Goal: Check status: Check status

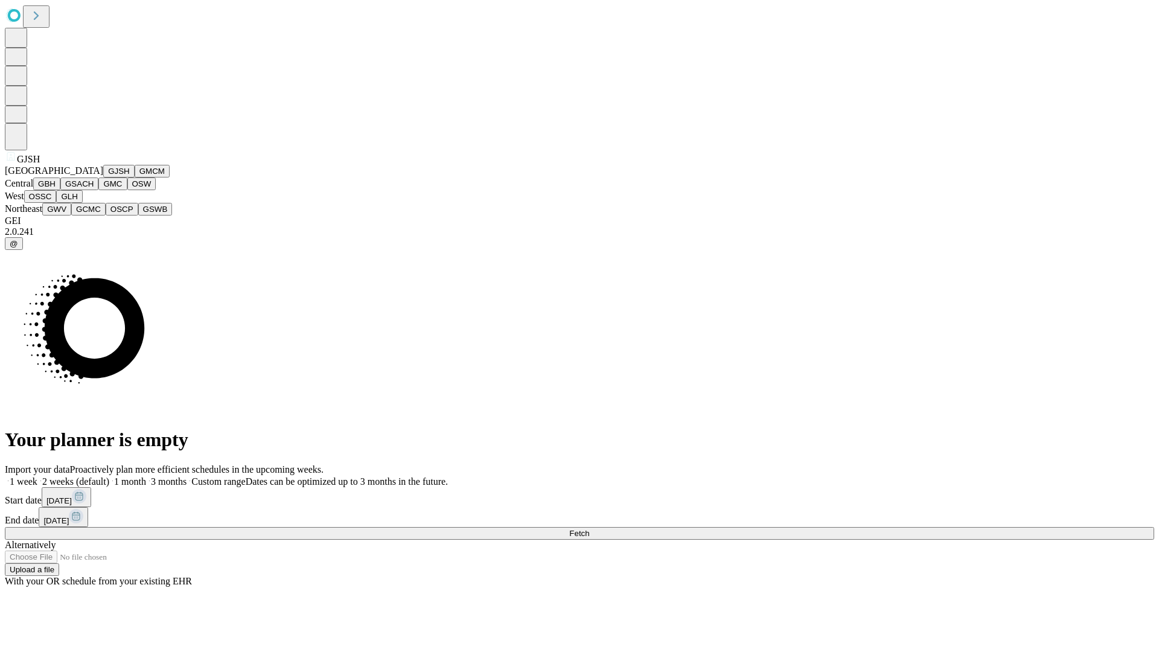
click at [103, 177] on button "GJSH" at bounding box center [118, 171] width 31 height 13
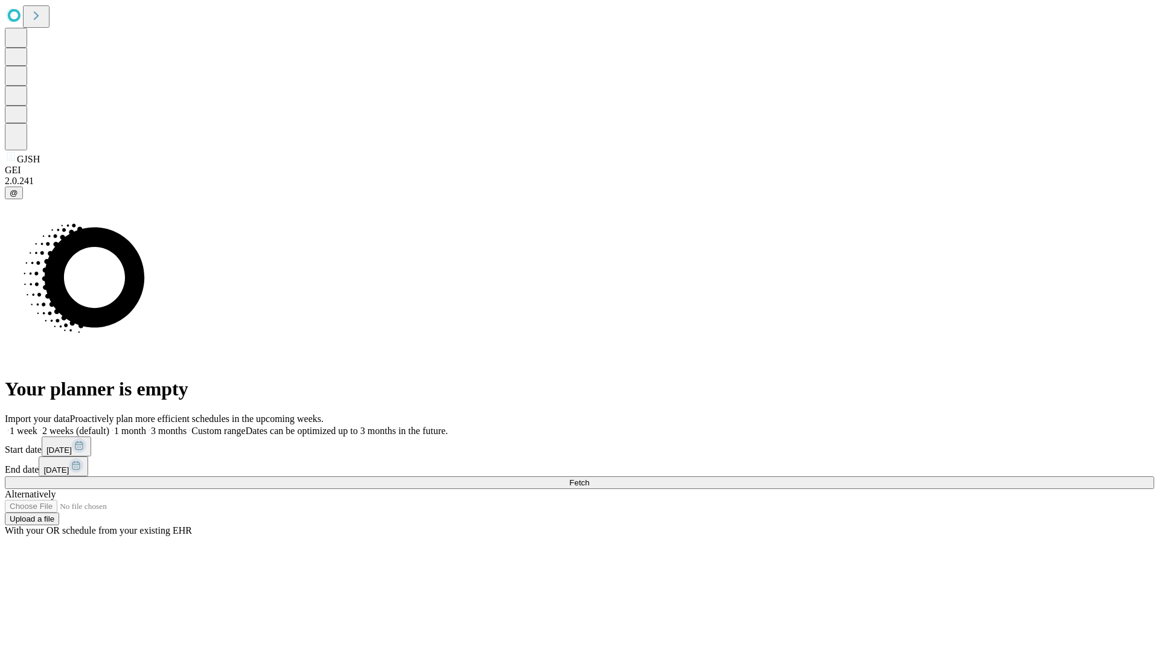
click at [146, 426] on label "1 month" at bounding box center [127, 431] width 37 height 10
click at [589, 478] on span "Fetch" at bounding box center [579, 482] width 20 height 9
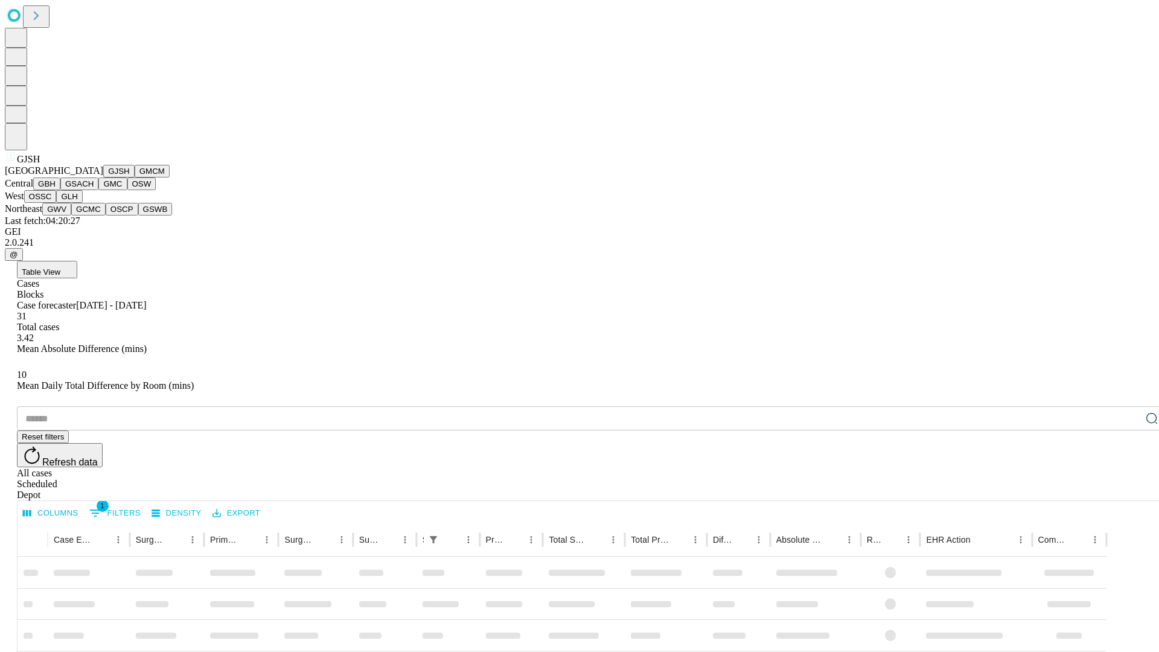
click at [135, 177] on button "GMCM" at bounding box center [152, 171] width 35 height 13
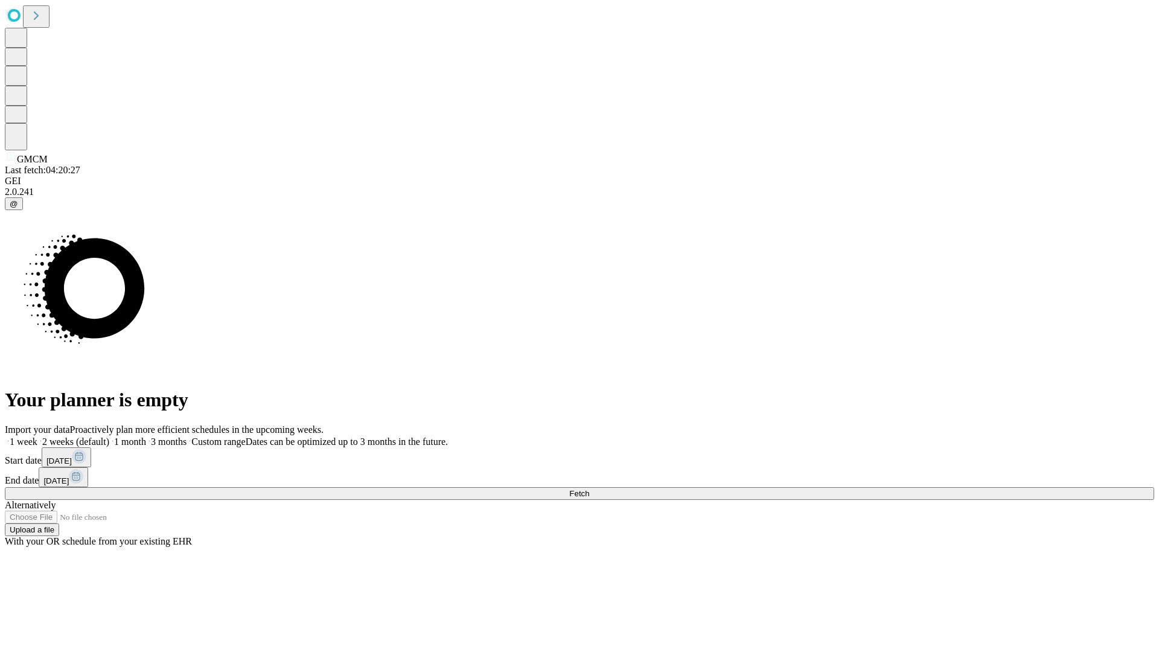
click at [146, 436] on label "1 month" at bounding box center [127, 441] width 37 height 10
click at [589, 489] on span "Fetch" at bounding box center [579, 493] width 20 height 9
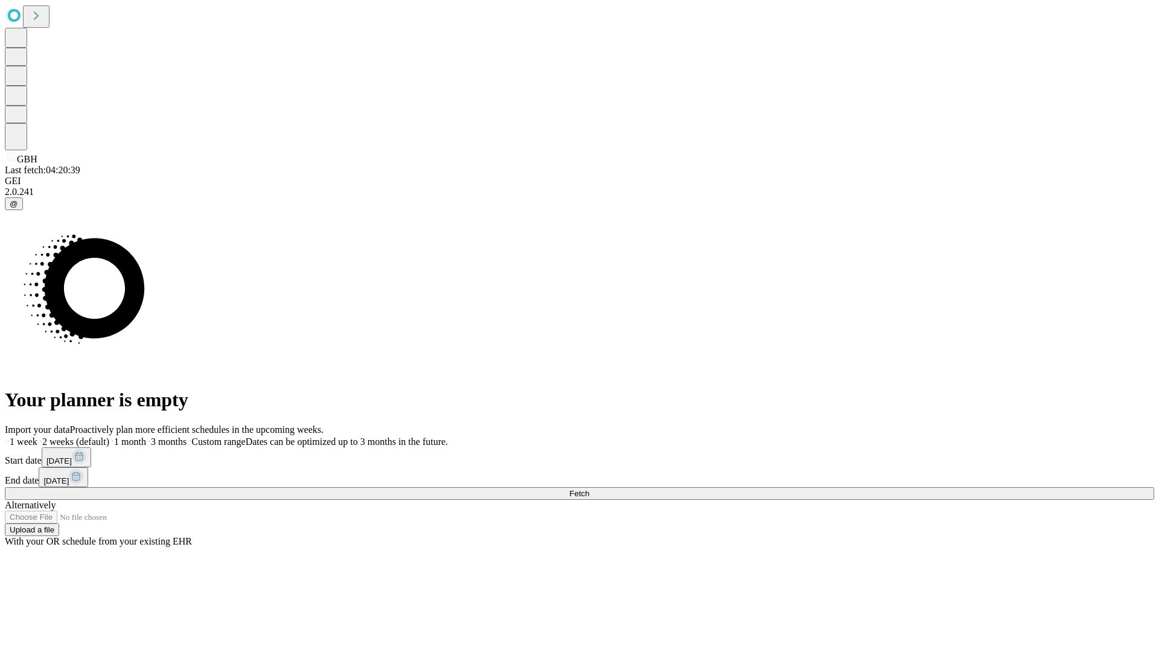
click at [146, 436] on label "1 month" at bounding box center [127, 441] width 37 height 10
click at [589, 489] on span "Fetch" at bounding box center [579, 493] width 20 height 9
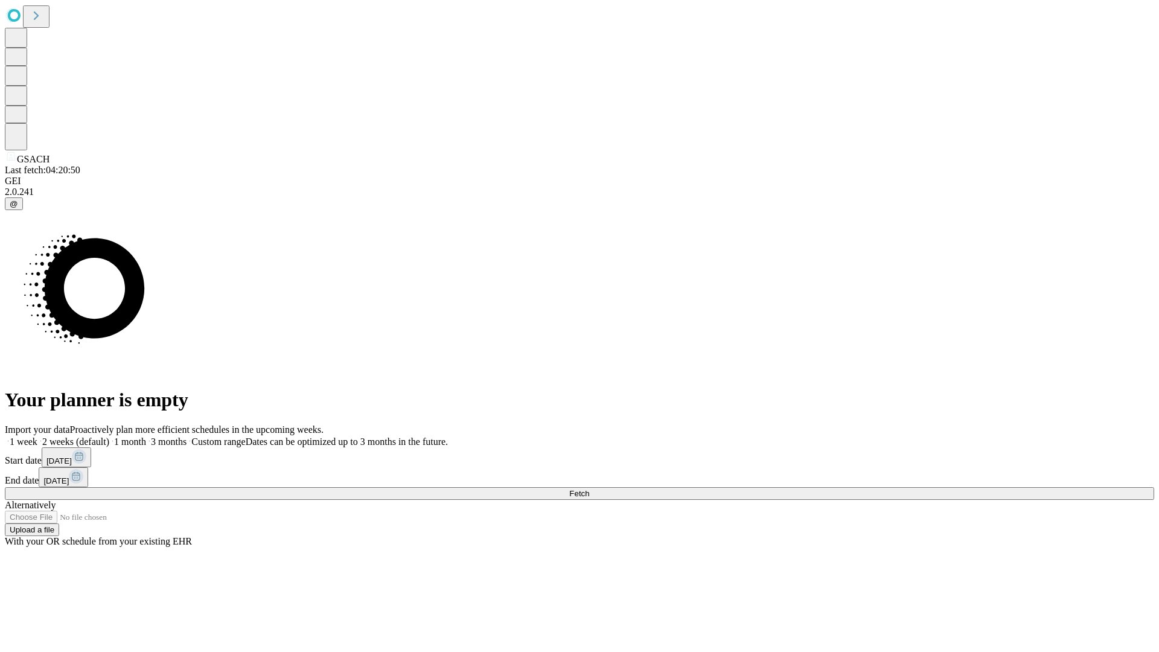
click at [146, 436] on label "1 month" at bounding box center [127, 441] width 37 height 10
click at [589, 489] on span "Fetch" at bounding box center [579, 493] width 20 height 9
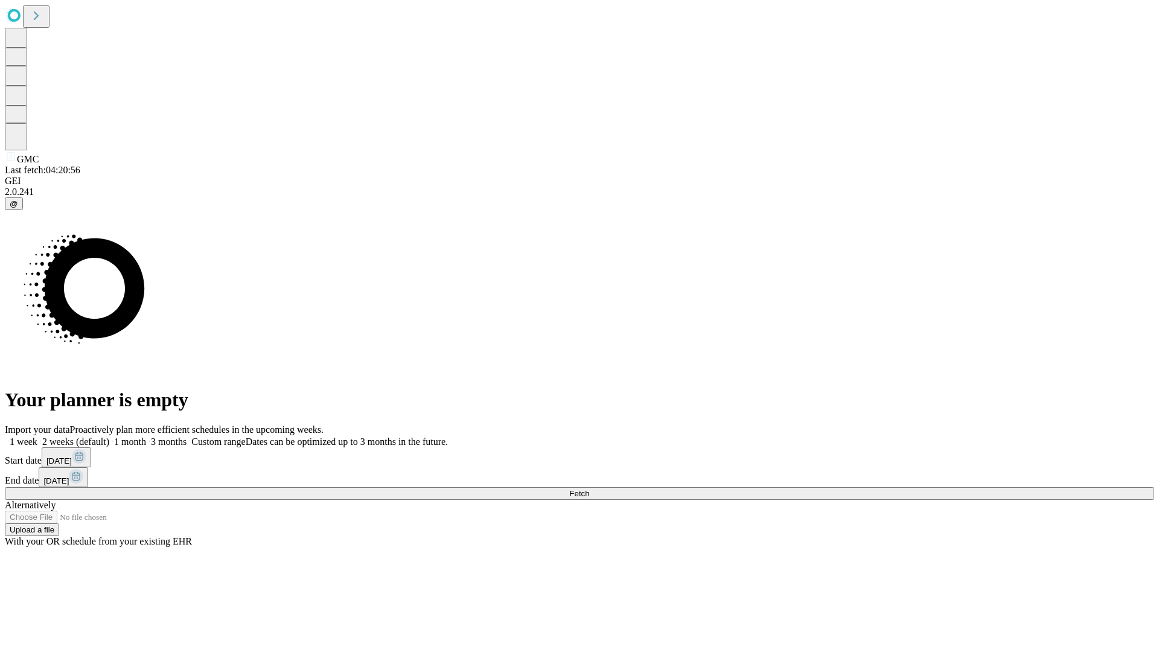
click at [589, 489] on span "Fetch" at bounding box center [579, 493] width 20 height 9
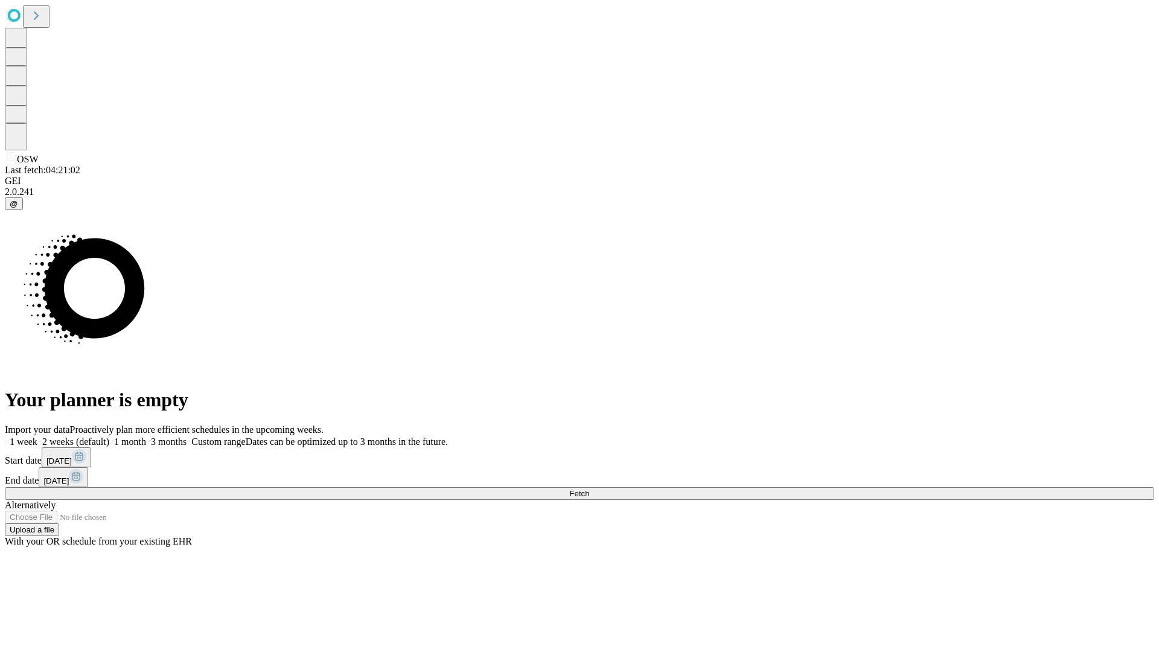
click at [146, 436] on label "1 month" at bounding box center [127, 441] width 37 height 10
click at [589, 489] on span "Fetch" at bounding box center [579, 493] width 20 height 9
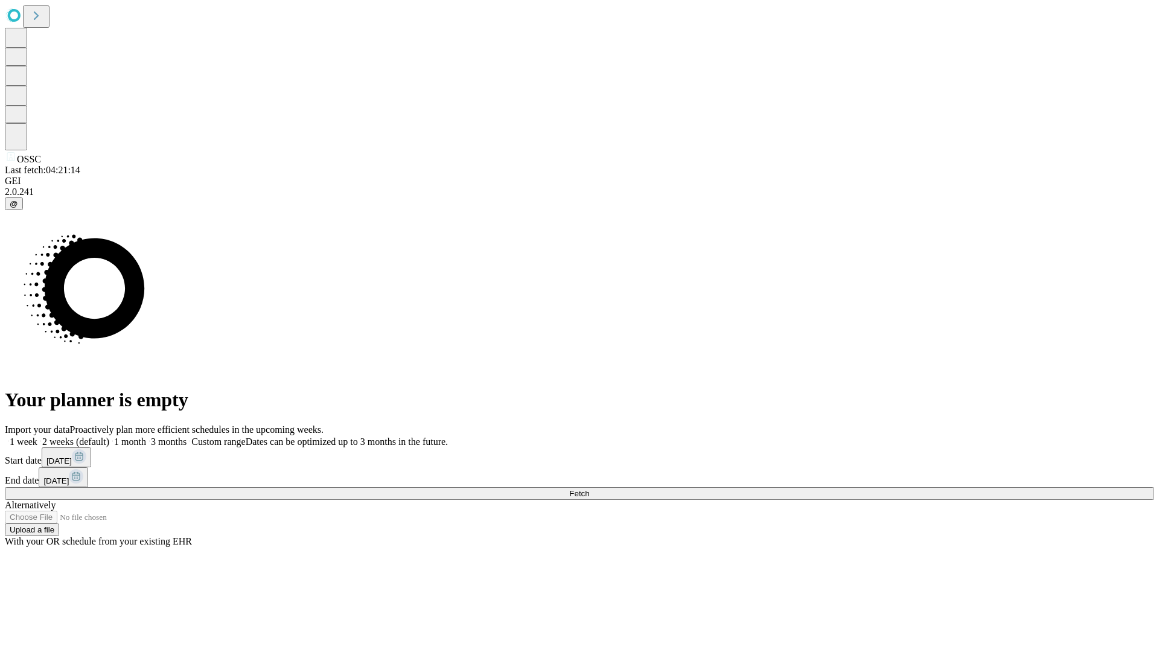
click at [146, 436] on label "1 month" at bounding box center [127, 441] width 37 height 10
click at [589, 489] on span "Fetch" at bounding box center [579, 493] width 20 height 9
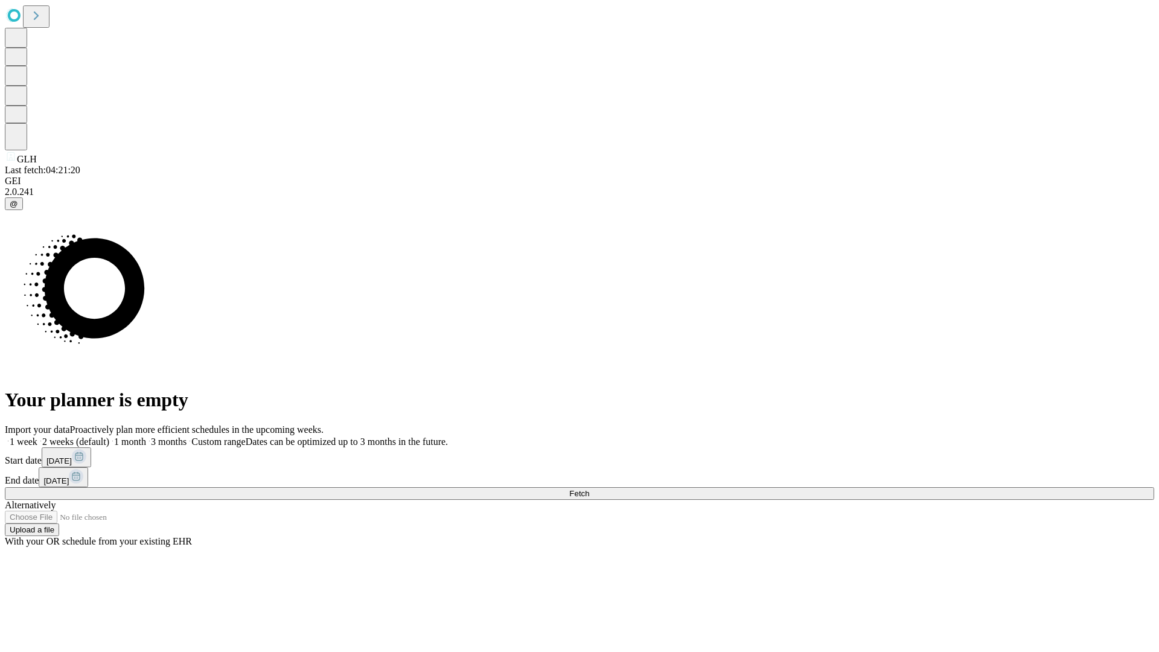
click at [146, 436] on label "1 month" at bounding box center [127, 441] width 37 height 10
click at [589, 489] on span "Fetch" at bounding box center [579, 493] width 20 height 9
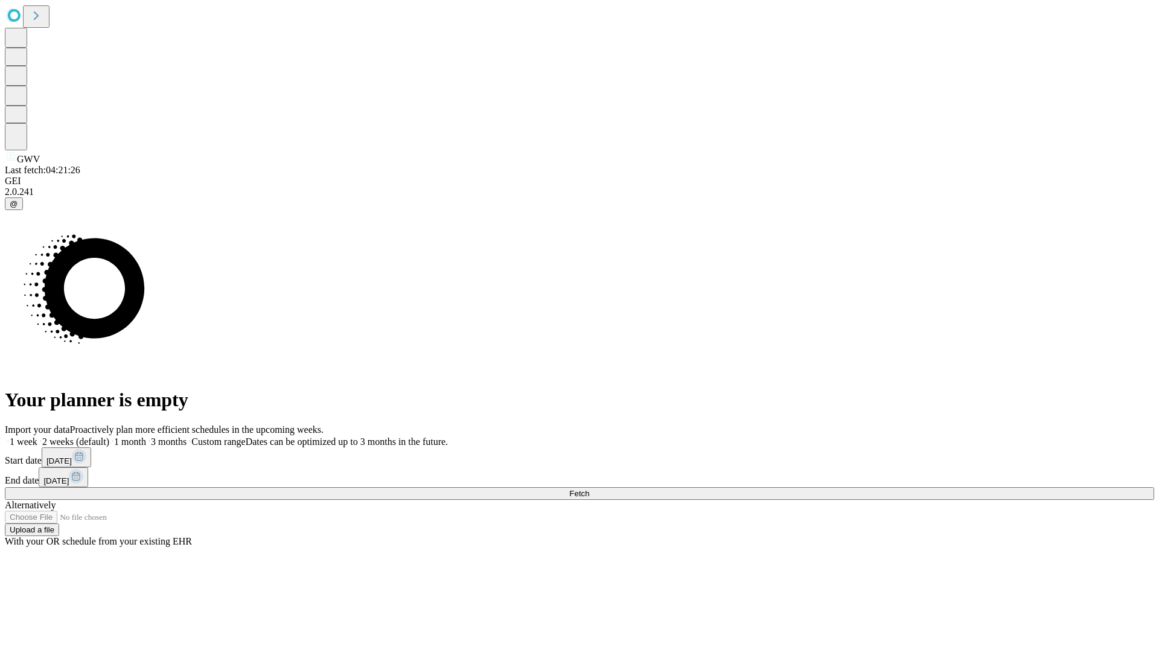
click at [146, 436] on label "1 month" at bounding box center [127, 441] width 37 height 10
click at [589, 489] on span "Fetch" at bounding box center [579, 493] width 20 height 9
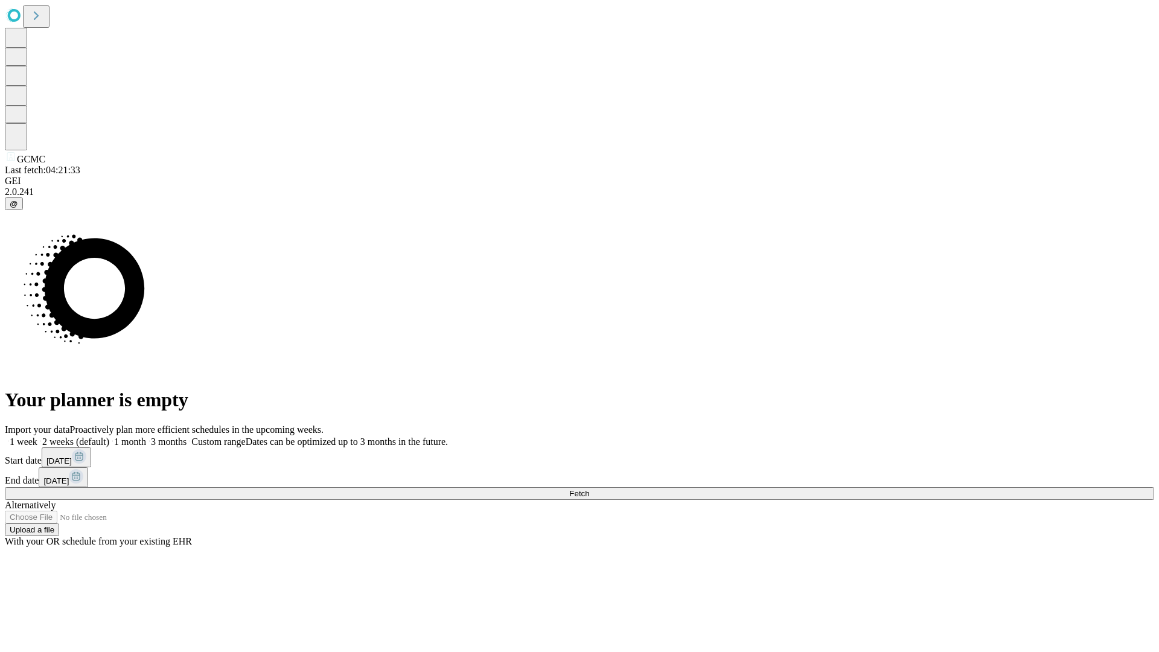
click at [146, 436] on label "1 month" at bounding box center [127, 441] width 37 height 10
click at [589, 489] on span "Fetch" at bounding box center [579, 493] width 20 height 9
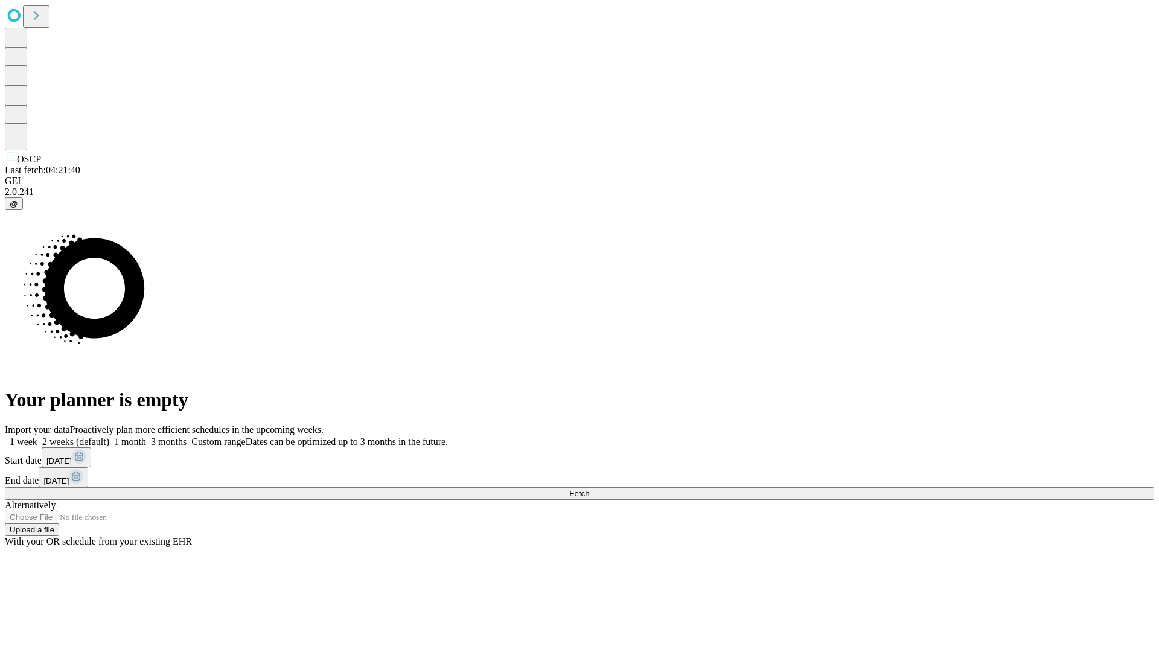
click at [589, 489] on span "Fetch" at bounding box center [579, 493] width 20 height 9
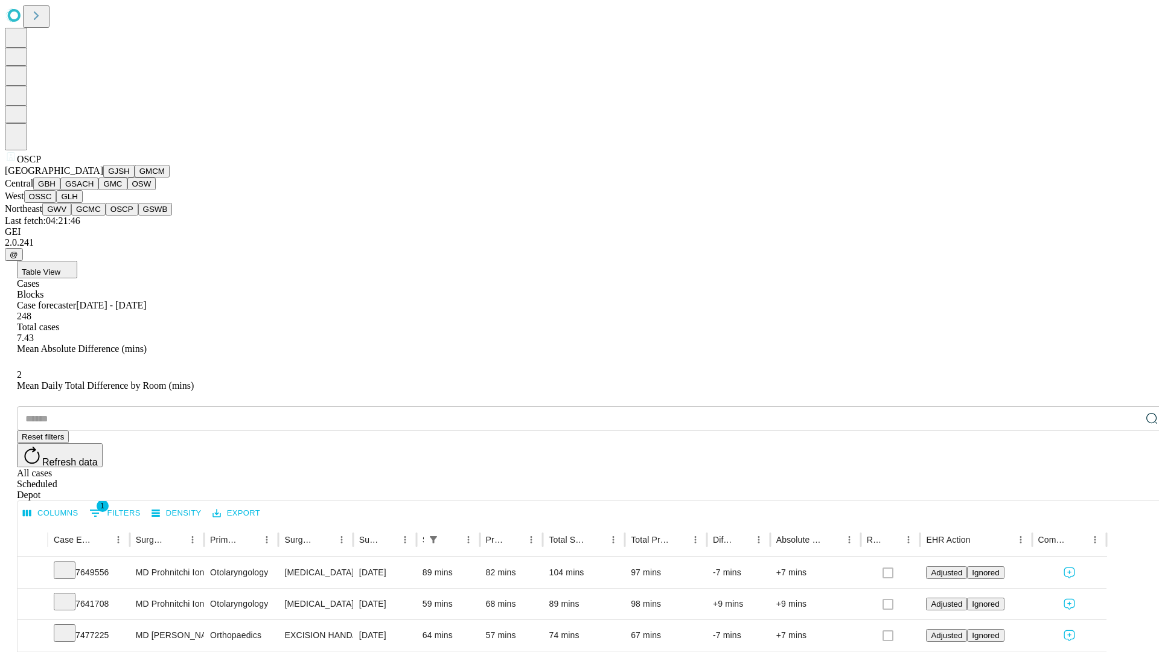
click at [138, 216] on button "GSWB" at bounding box center [155, 209] width 34 height 13
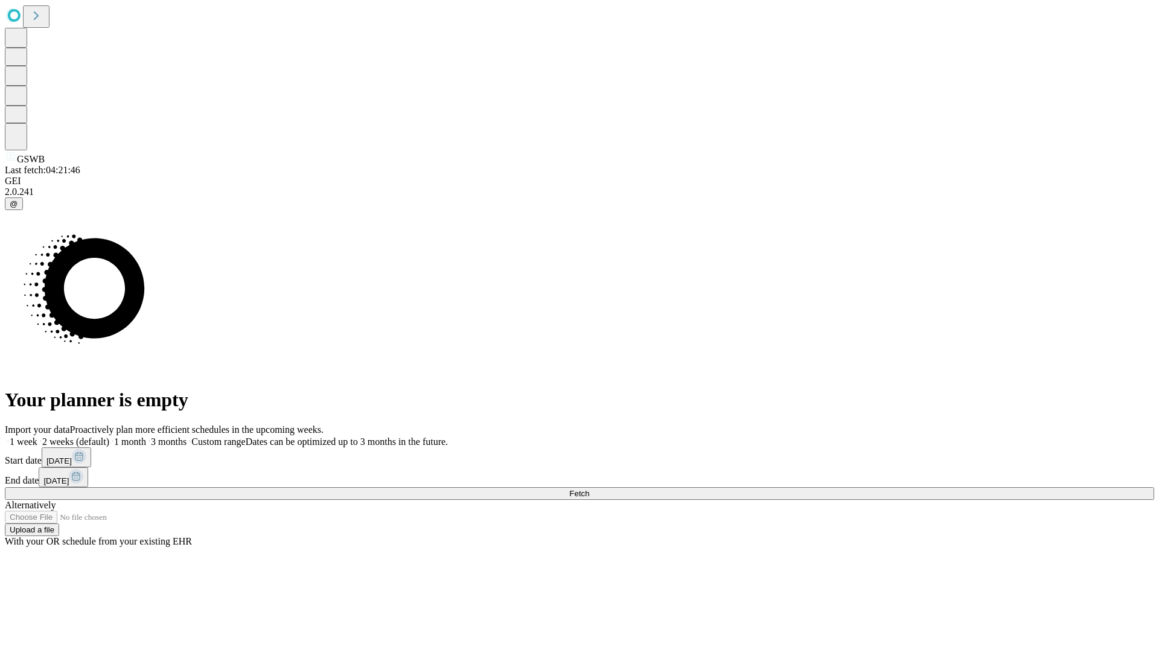
click at [146, 436] on label "1 month" at bounding box center [127, 441] width 37 height 10
click at [589, 489] on span "Fetch" at bounding box center [579, 493] width 20 height 9
